Goal: Information Seeking & Learning: Learn about a topic

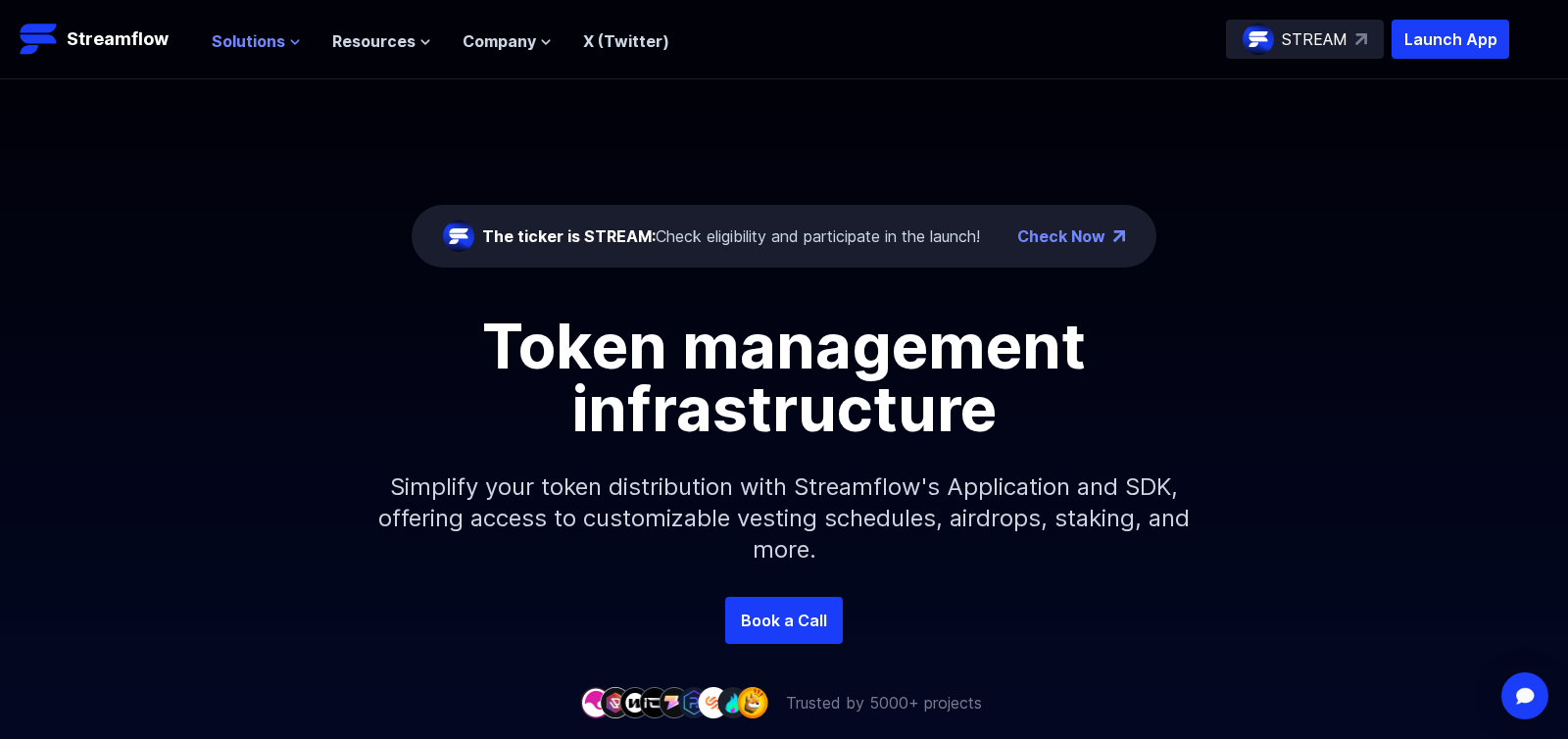
click at [271, 47] on span "Solutions" at bounding box center [248, 41] width 73 height 24
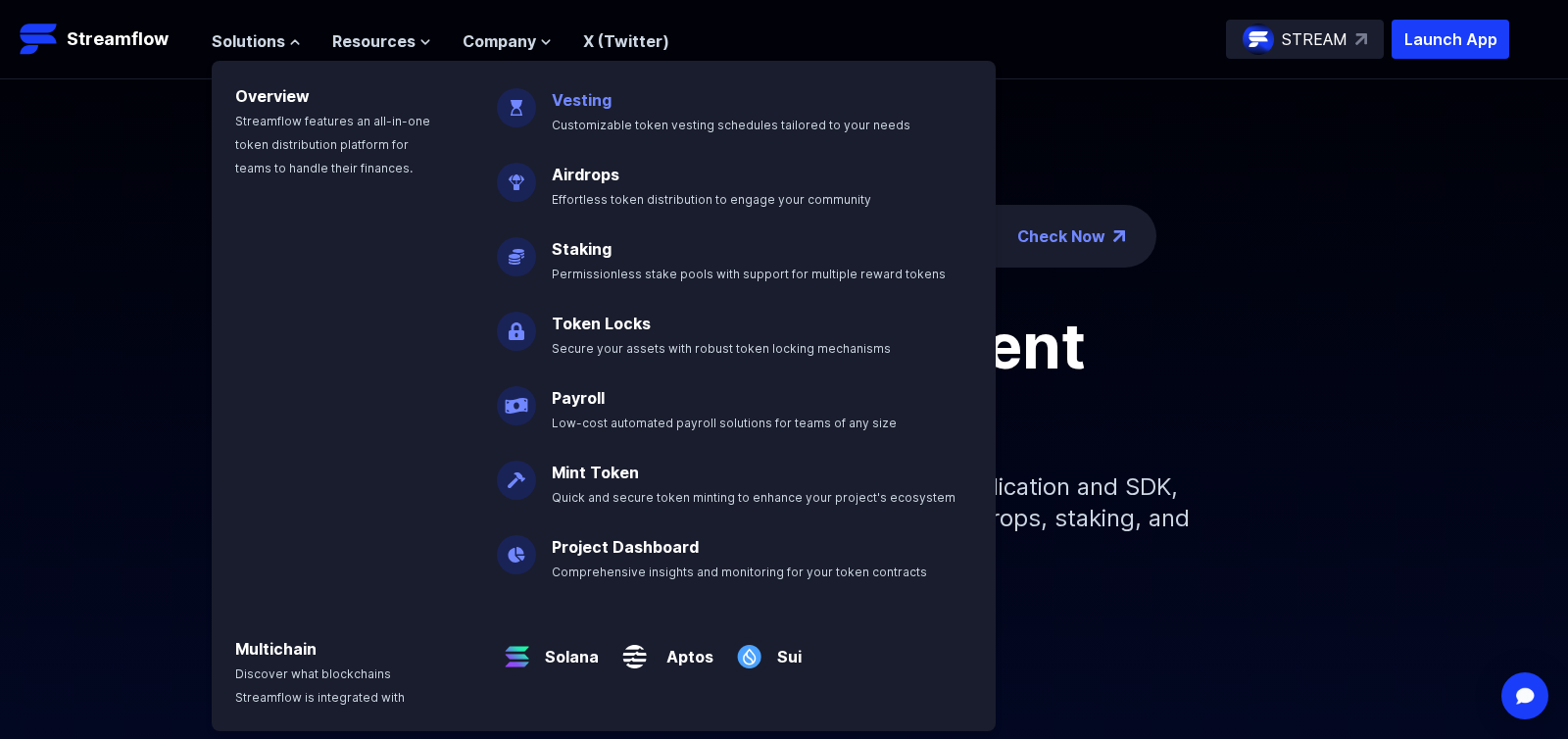
click at [583, 105] on link "Vesting" at bounding box center [581, 100] width 59 height 20
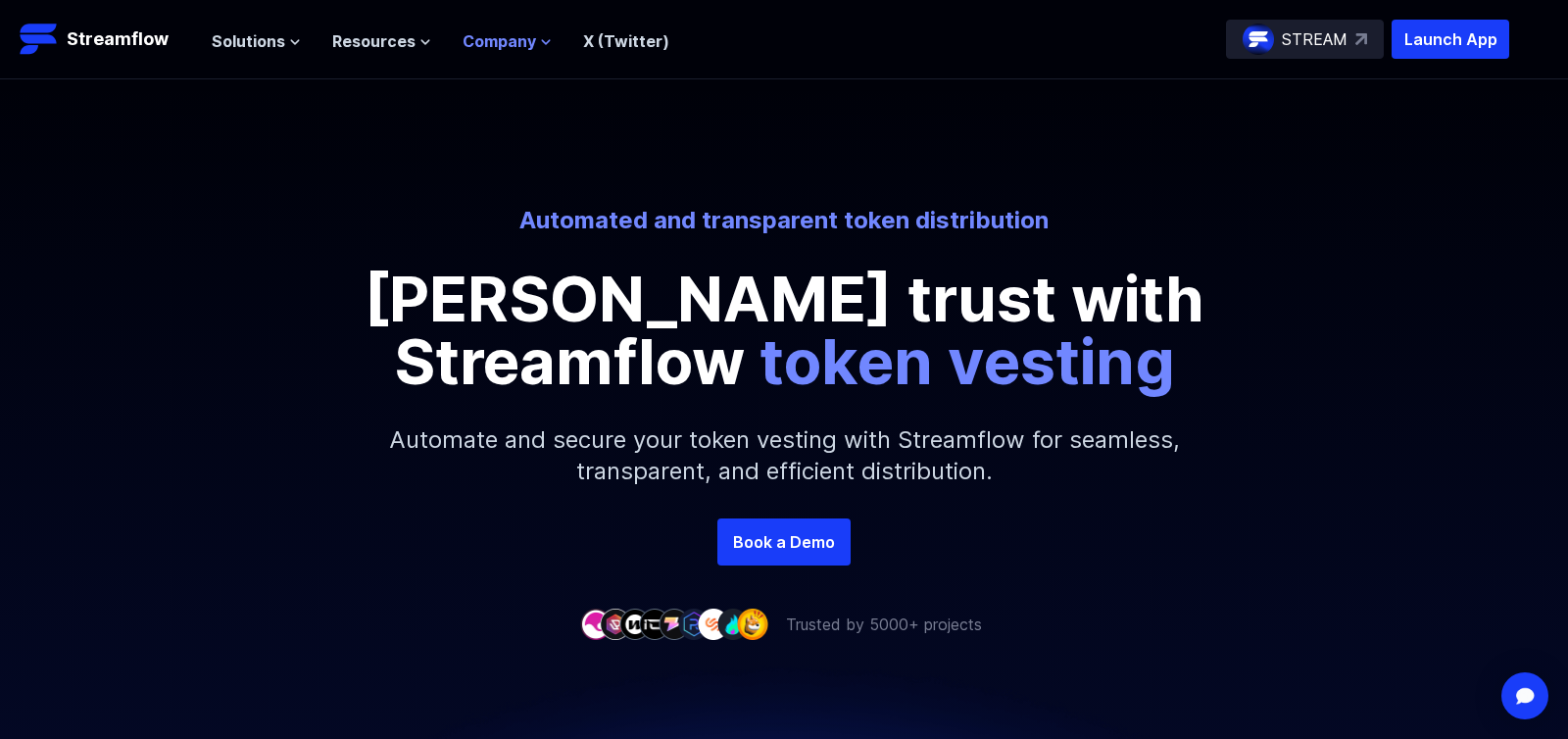
click at [539, 37] on icon at bounding box center [545, 42] width 12 height 12
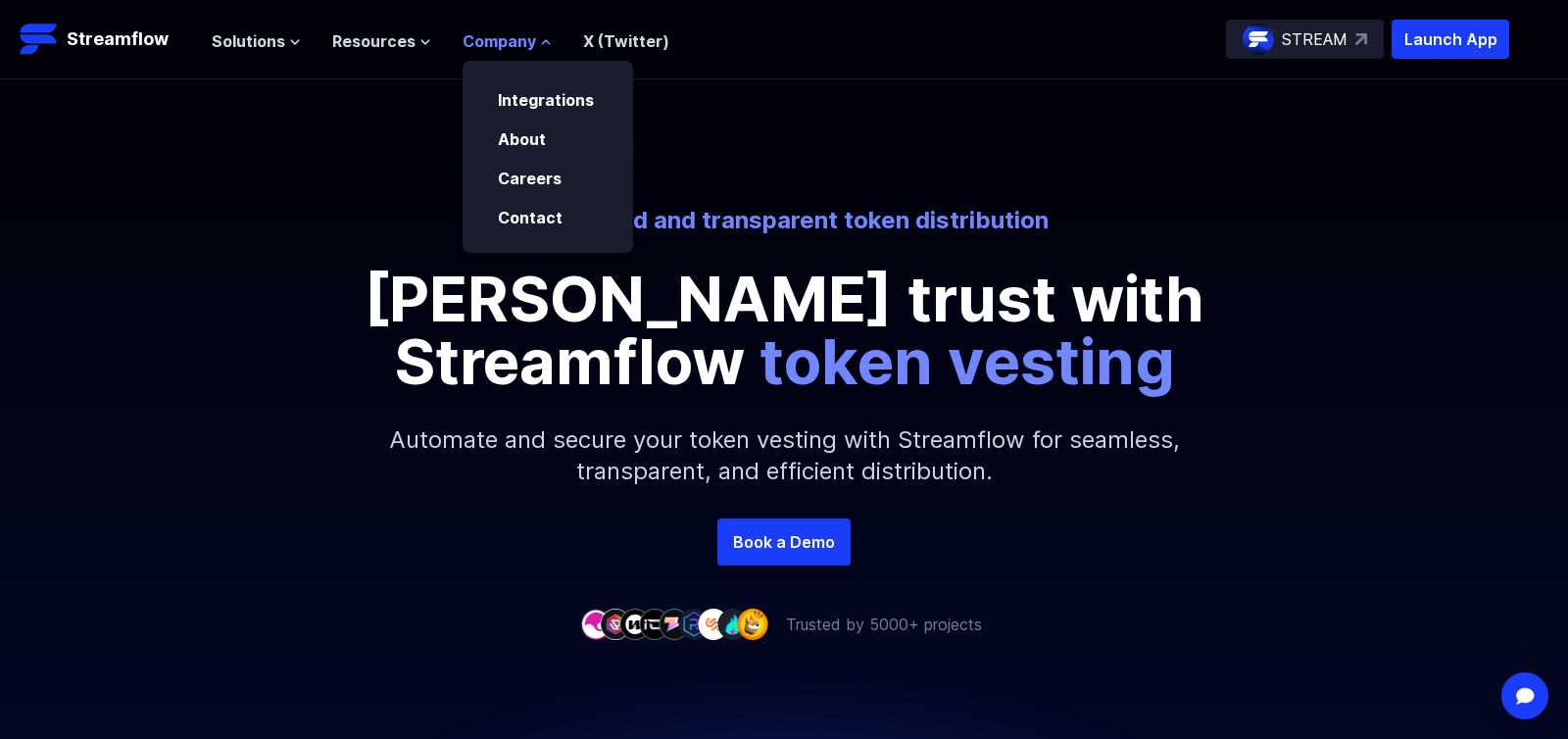
click at [539, 37] on icon at bounding box center [545, 42] width 12 height 12
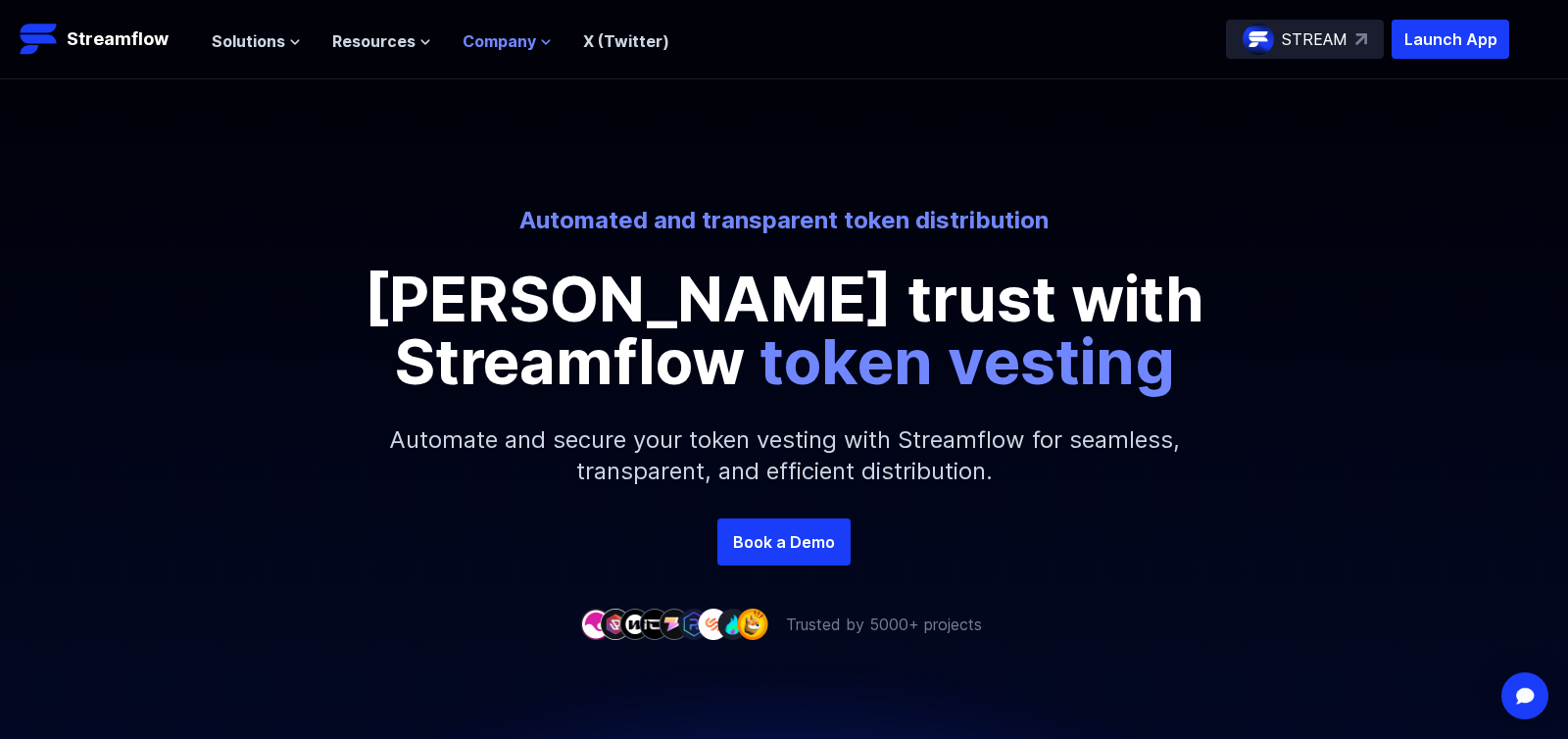
click at [490, 36] on span "Company" at bounding box center [499, 41] width 73 height 24
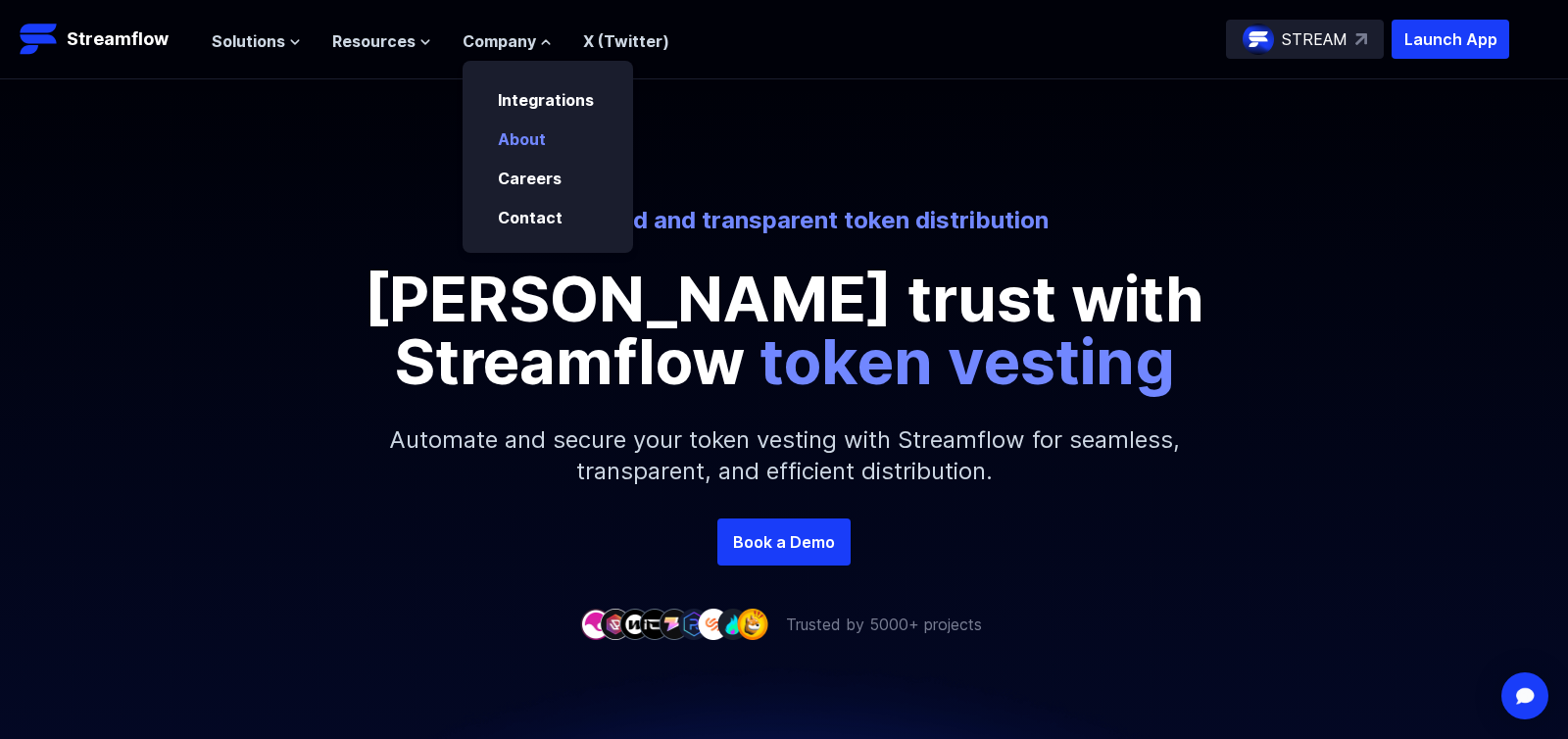
click at [523, 132] on link "About" at bounding box center [522, 139] width 48 height 20
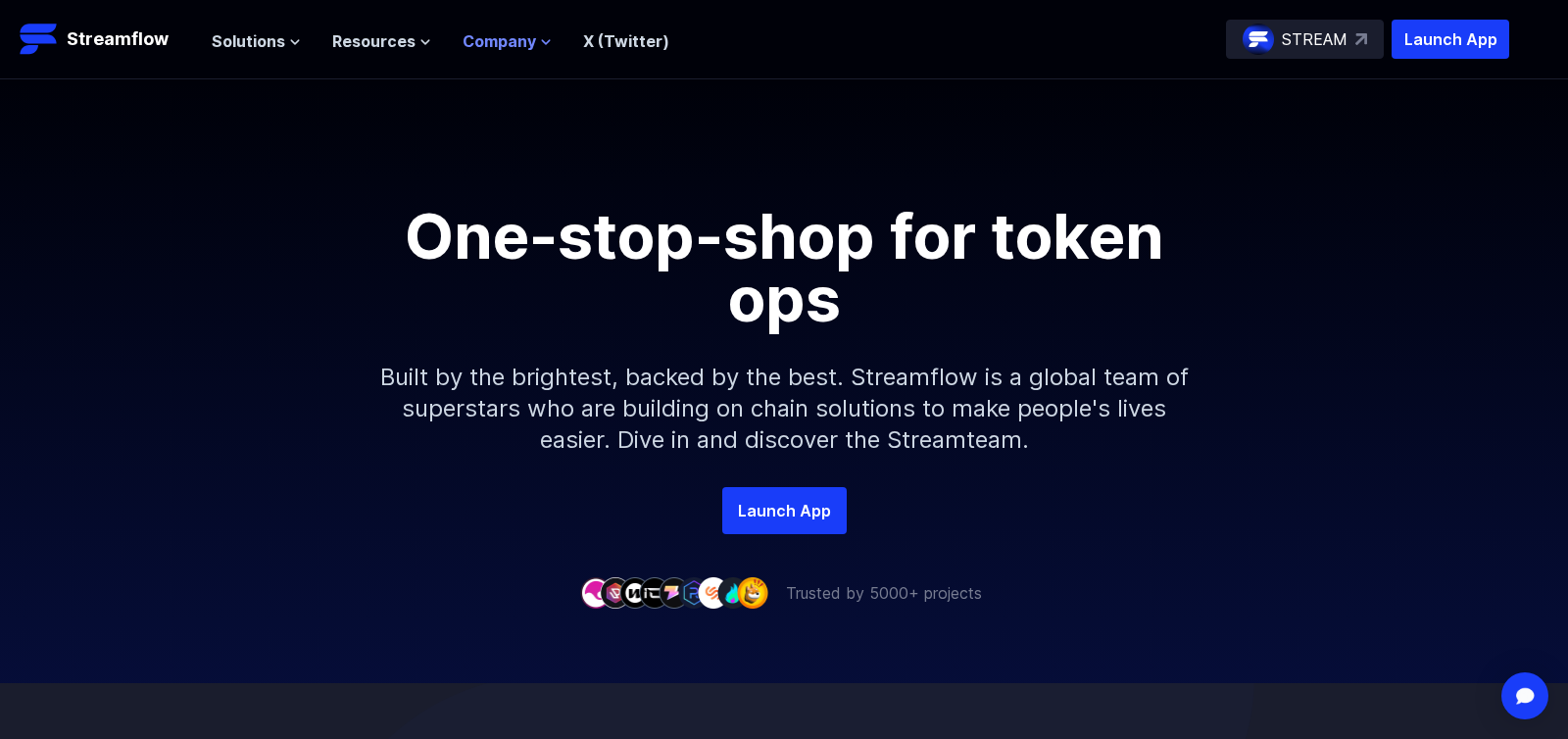
click at [533, 41] on button "Company" at bounding box center [507, 41] width 89 height 24
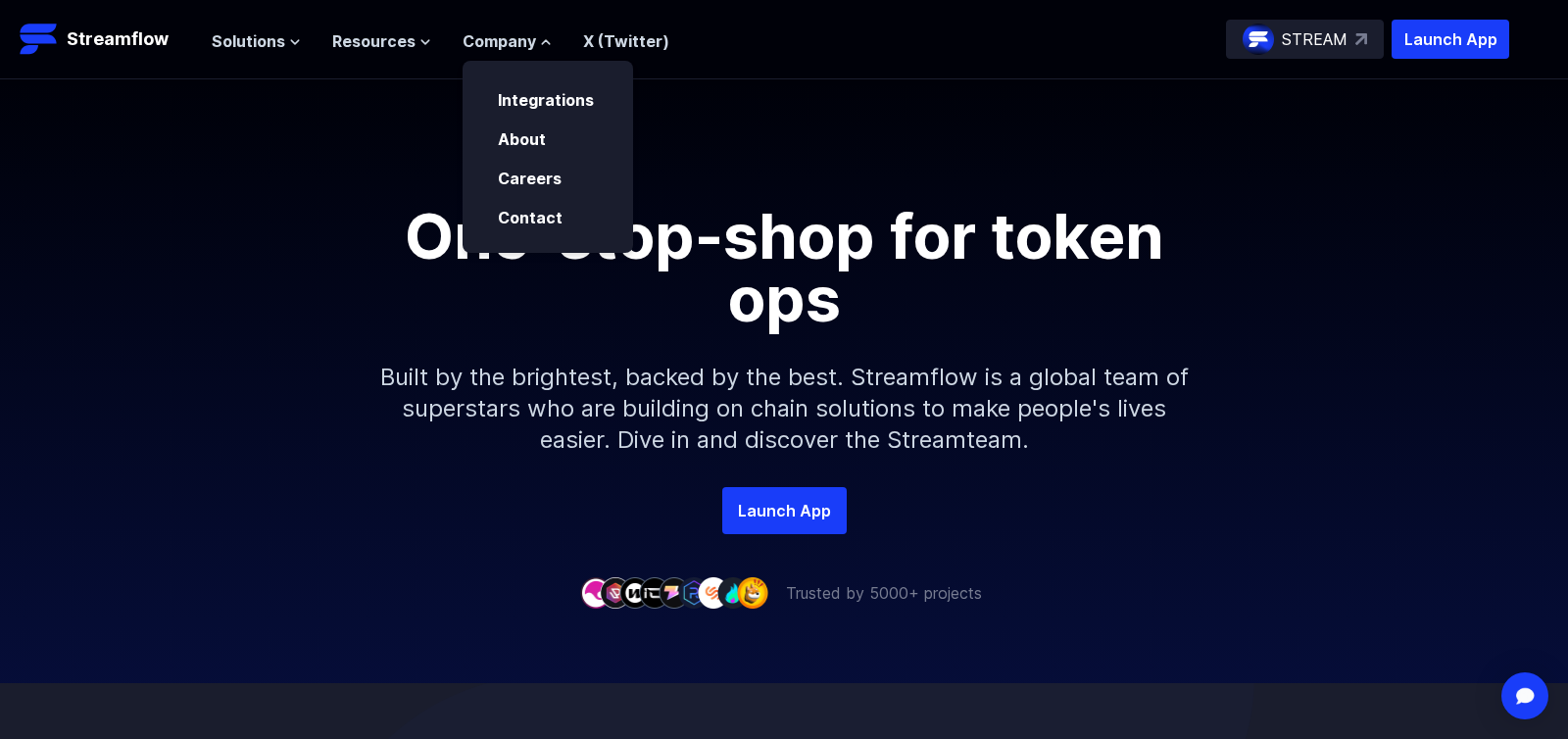
click at [405, 53] on div "Solutions Overview Streamflow features an all-in-one token distribution platfor…" at bounding box center [440, 40] width 457 height 40
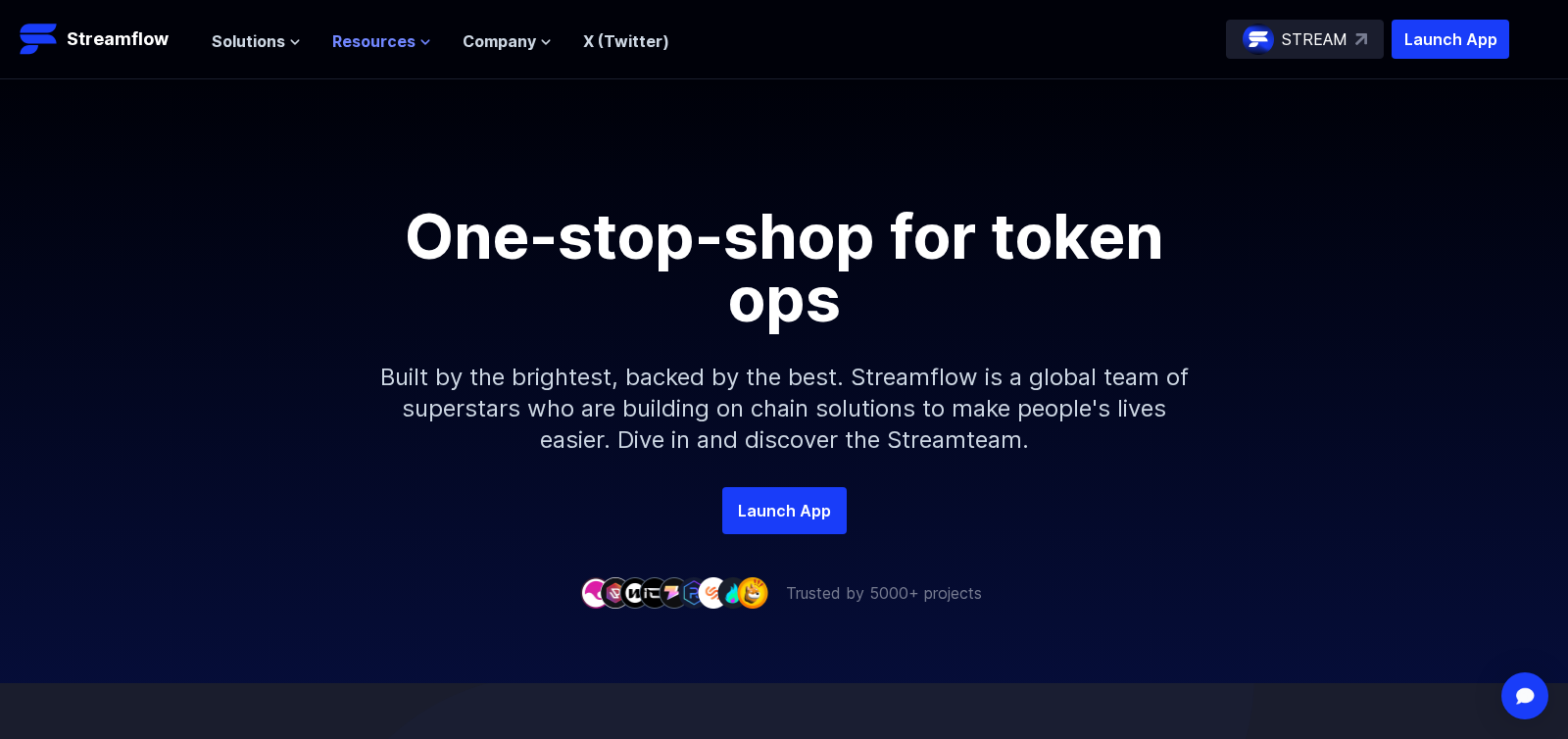
click at [401, 40] on span "Resources" at bounding box center [373, 41] width 83 height 24
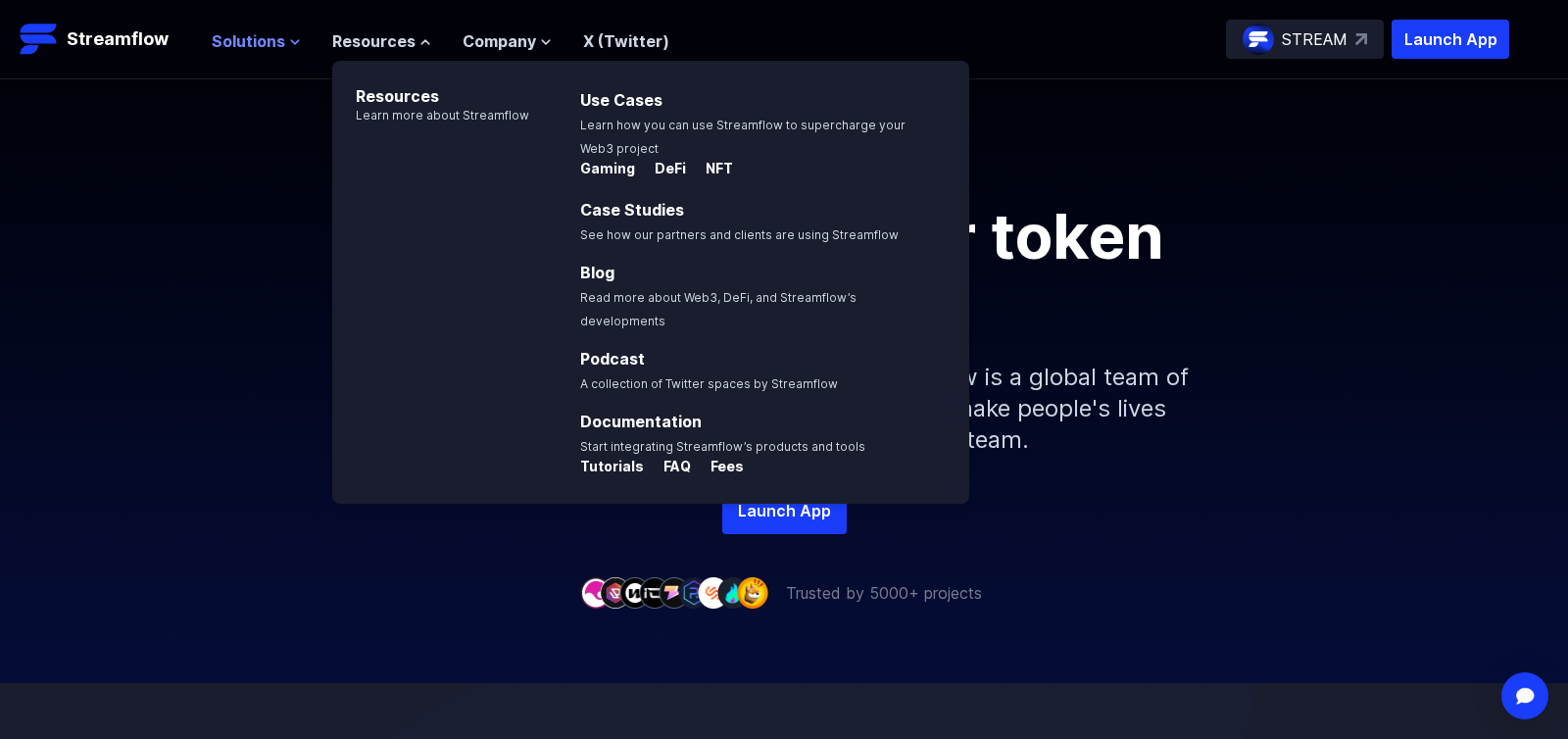
click at [271, 38] on span "Solutions" at bounding box center [248, 41] width 73 height 24
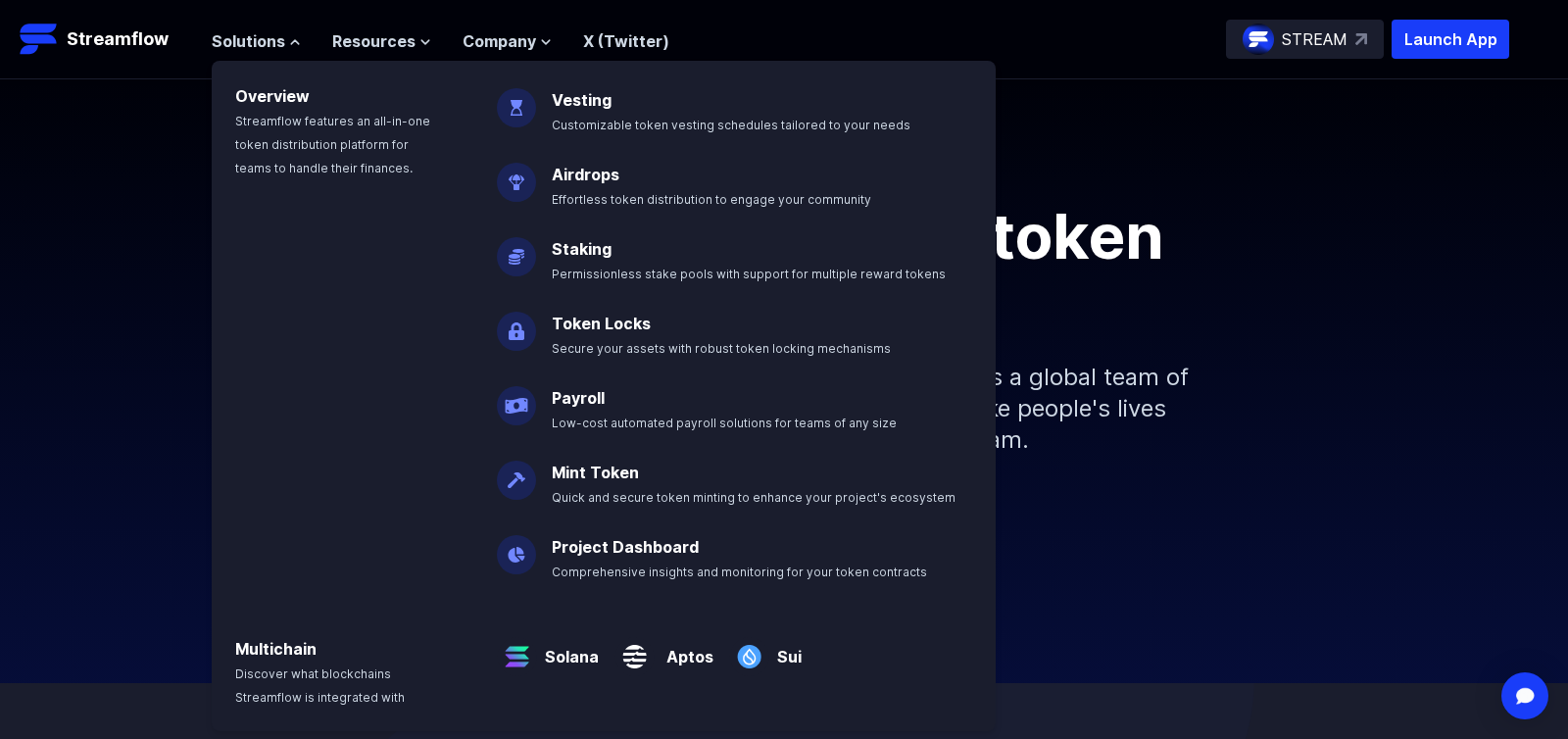
click at [142, 254] on div "One-stop-shop for token ops Built by the brightest, backed by the best. Streamf…" at bounding box center [784, 346] width 1568 height 283
